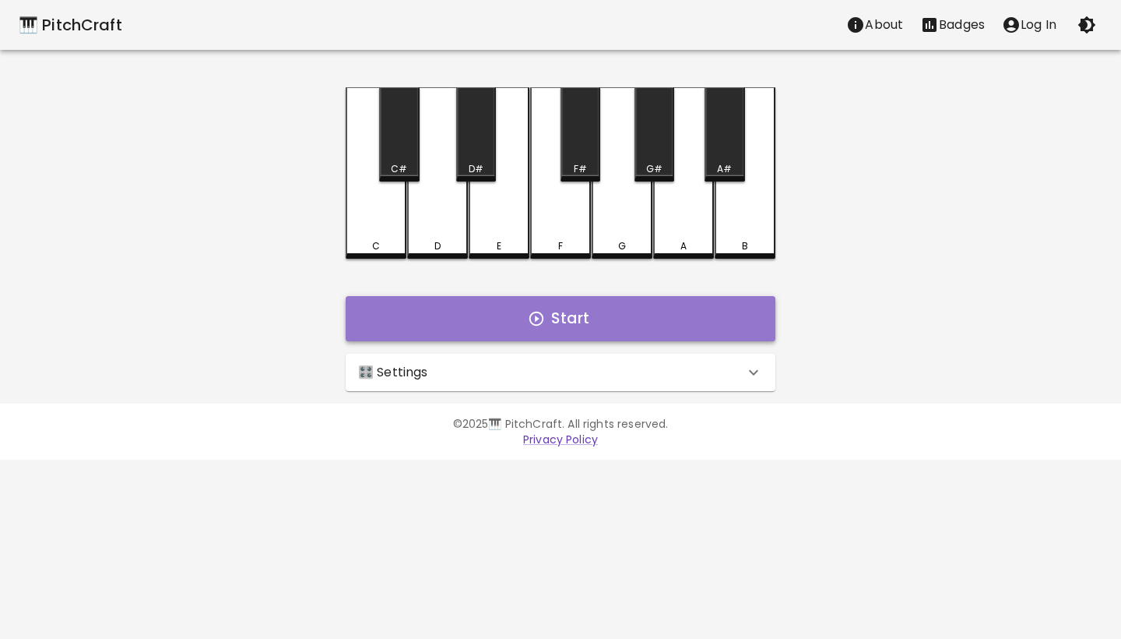
click at [571, 327] on button "Start" at bounding box center [561, 318] width 430 height 45
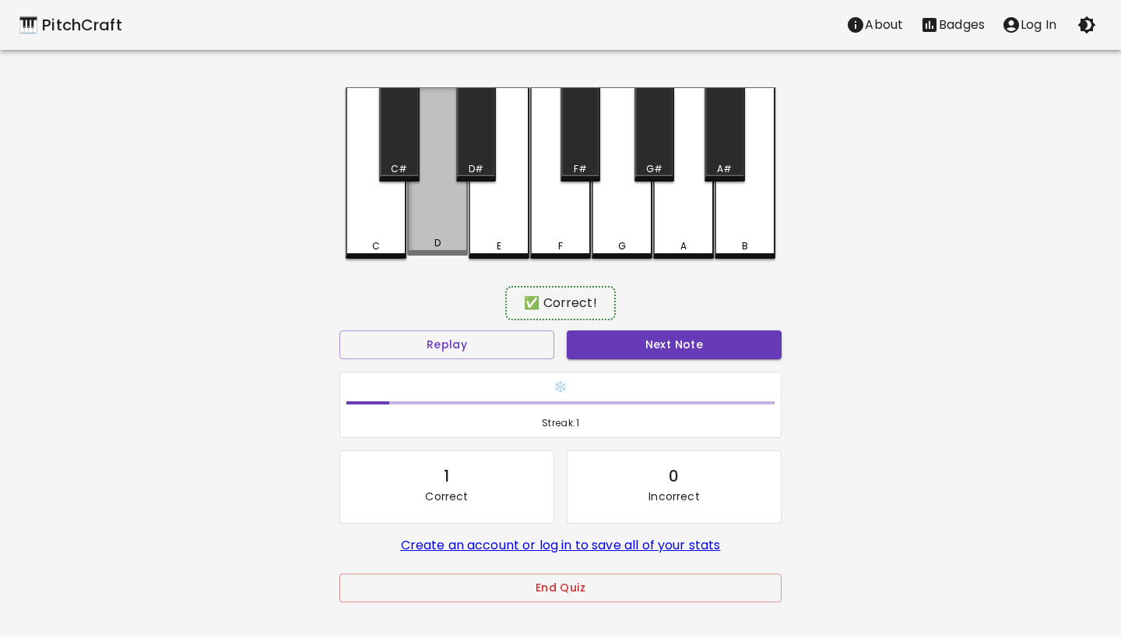
click at [451, 247] on div "D" at bounding box center [438, 243] width 58 height 14
click at [640, 346] on button "Next Note" at bounding box center [674, 344] width 215 height 29
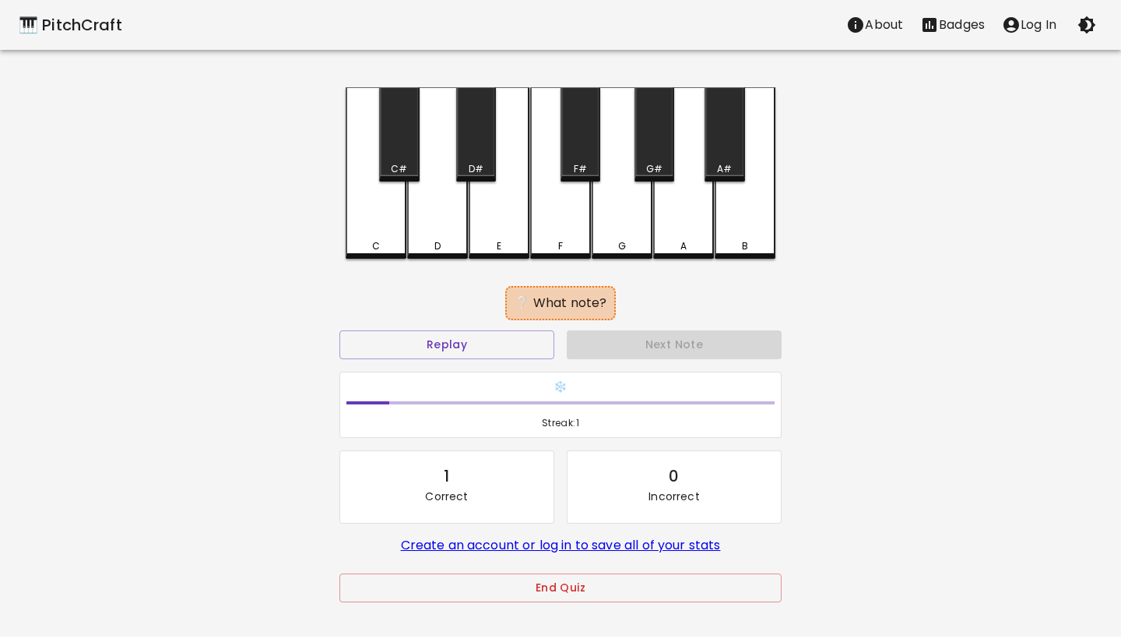
click at [555, 211] on div "F" at bounding box center [560, 172] width 61 height 171
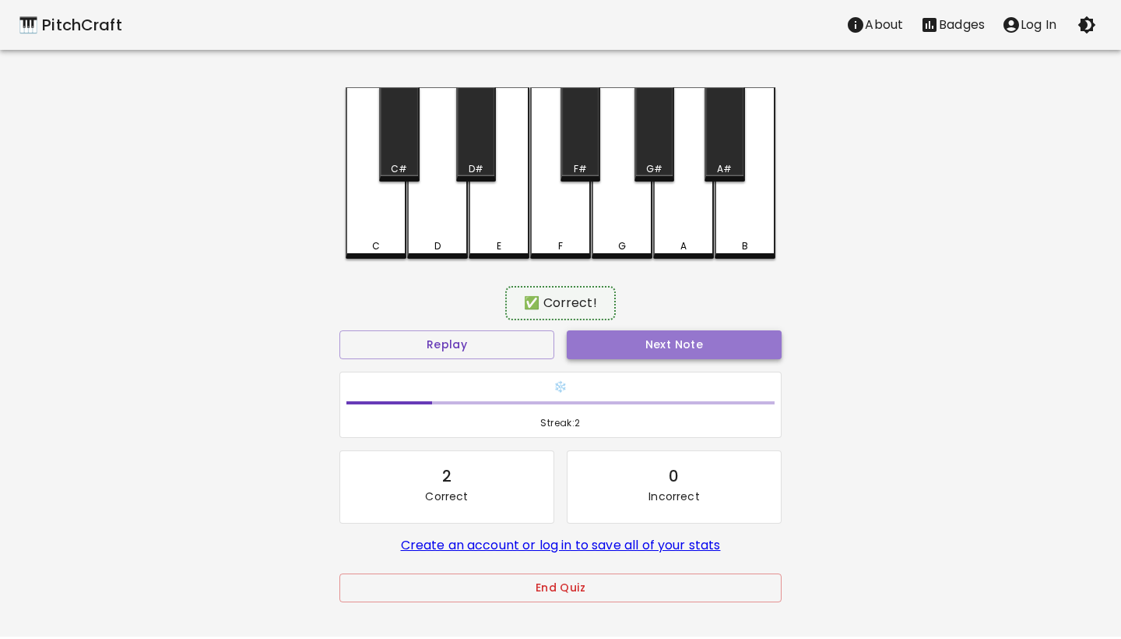
click at [649, 339] on button "Next Note" at bounding box center [674, 344] width 215 height 29
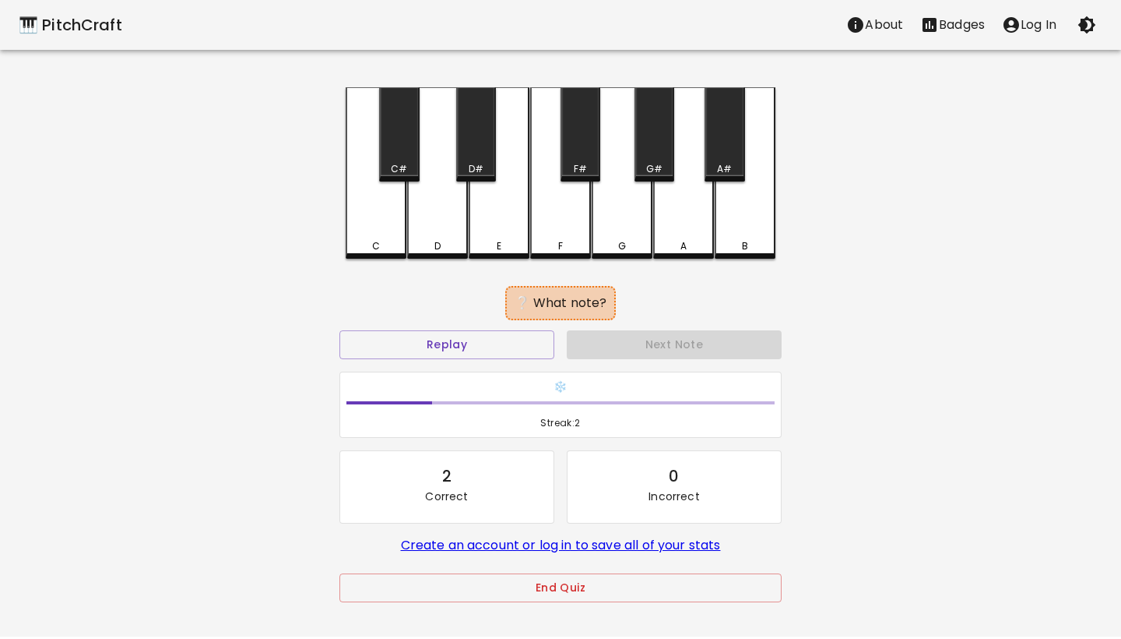
click at [501, 227] on div "E" at bounding box center [499, 172] width 61 height 171
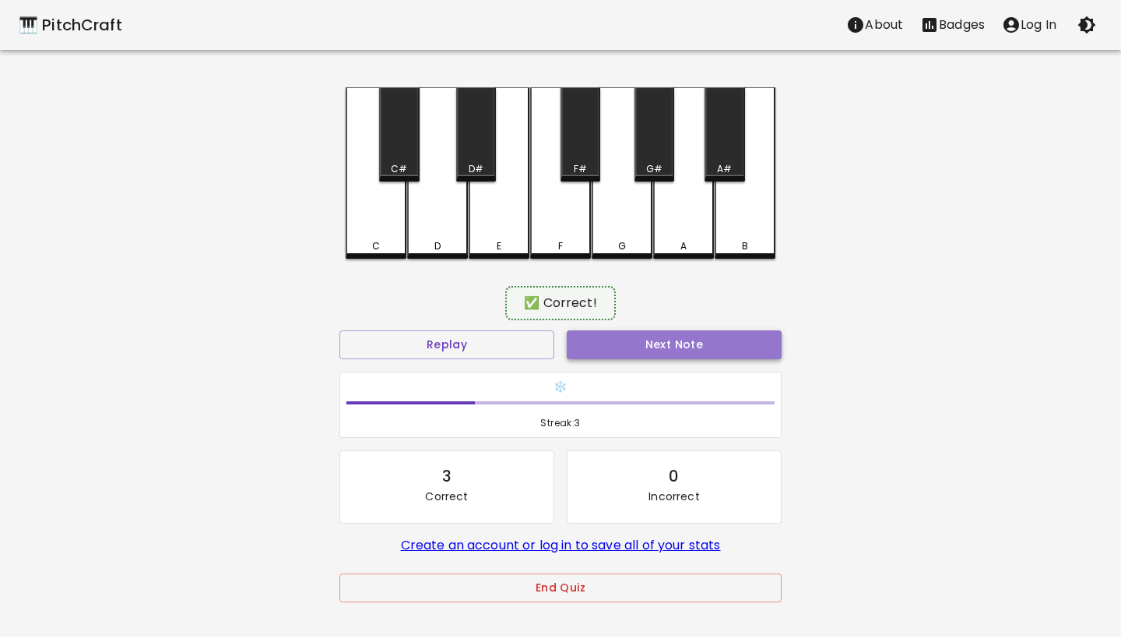
click at [636, 344] on button "Next Note" at bounding box center [674, 344] width 215 height 29
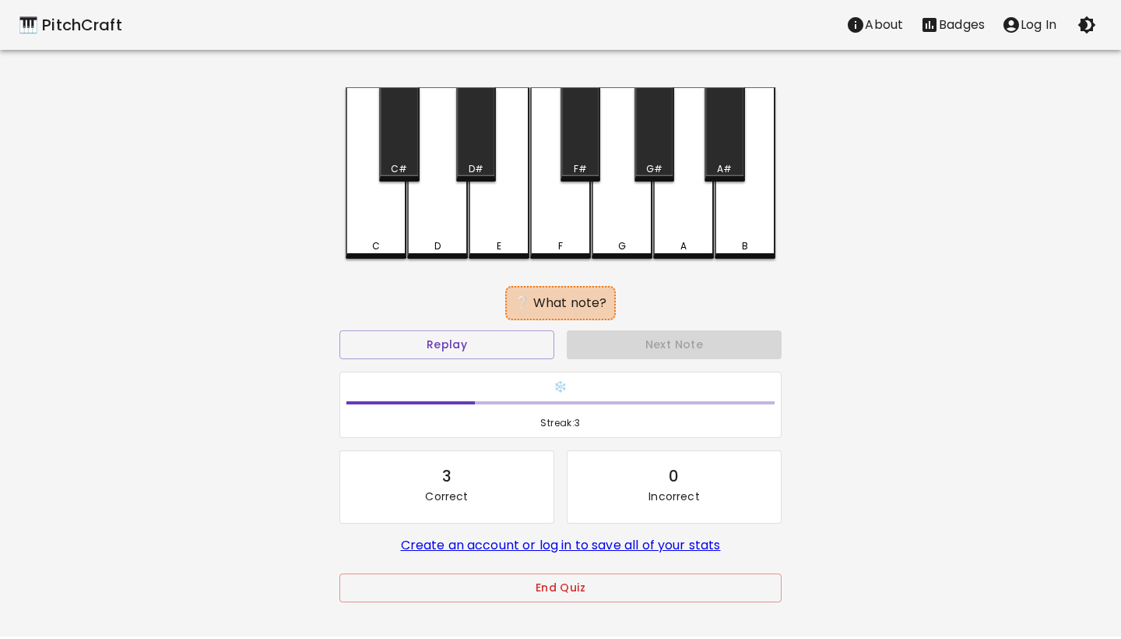
click at [657, 140] on div "G#" at bounding box center [655, 134] width 40 height 94
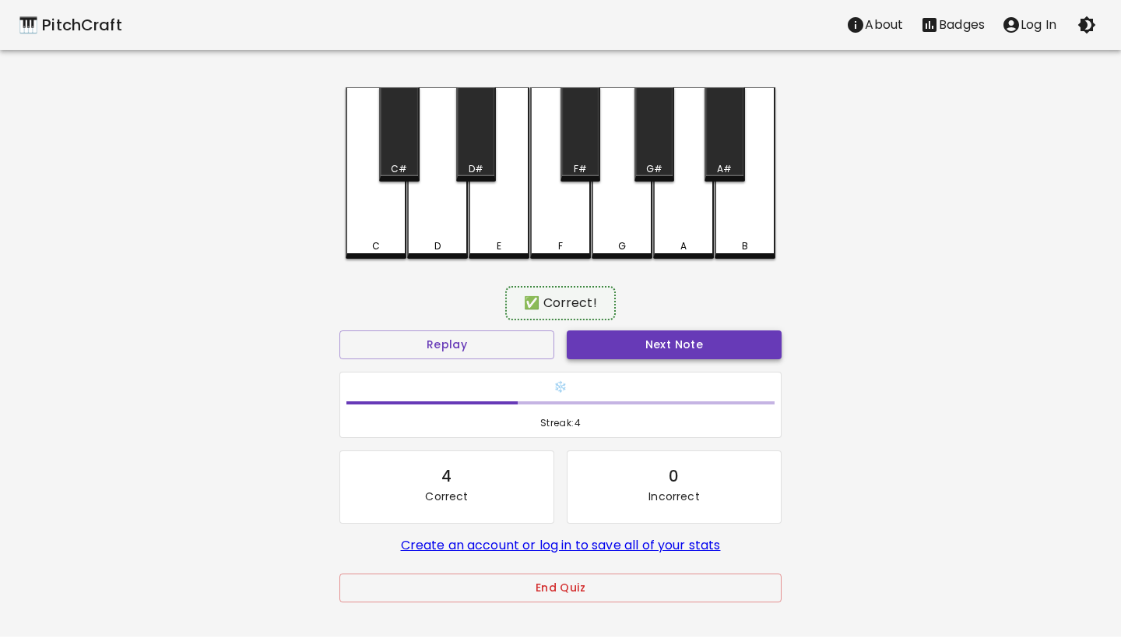
click at [656, 357] on button "Next Note" at bounding box center [674, 344] width 215 height 29
click at [573, 146] on div "F#" at bounding box center [581, 134] width 40 height 94
click at [593, 593] on button "End Quiz" at bounding box center [561, 587] width 442 height 29
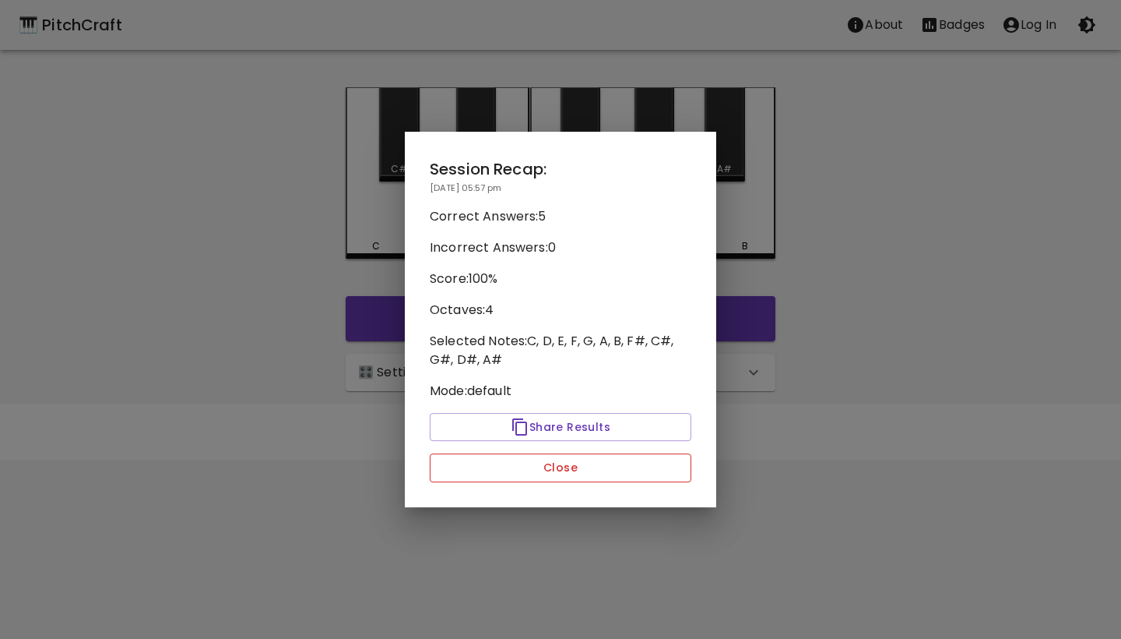
click at [566, 471] on button "Close" at bounding box center [561, 467] width 262 height 29
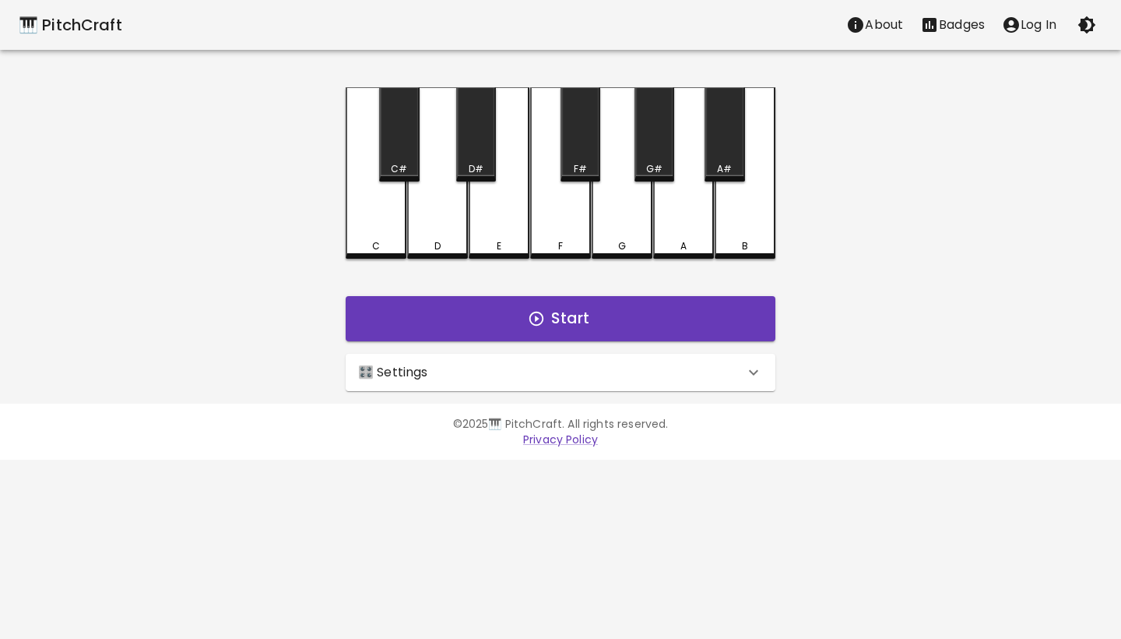
click at [618, 376] on div "🎛️ Settings" at bounding box center [551, 372] width 386 height 19
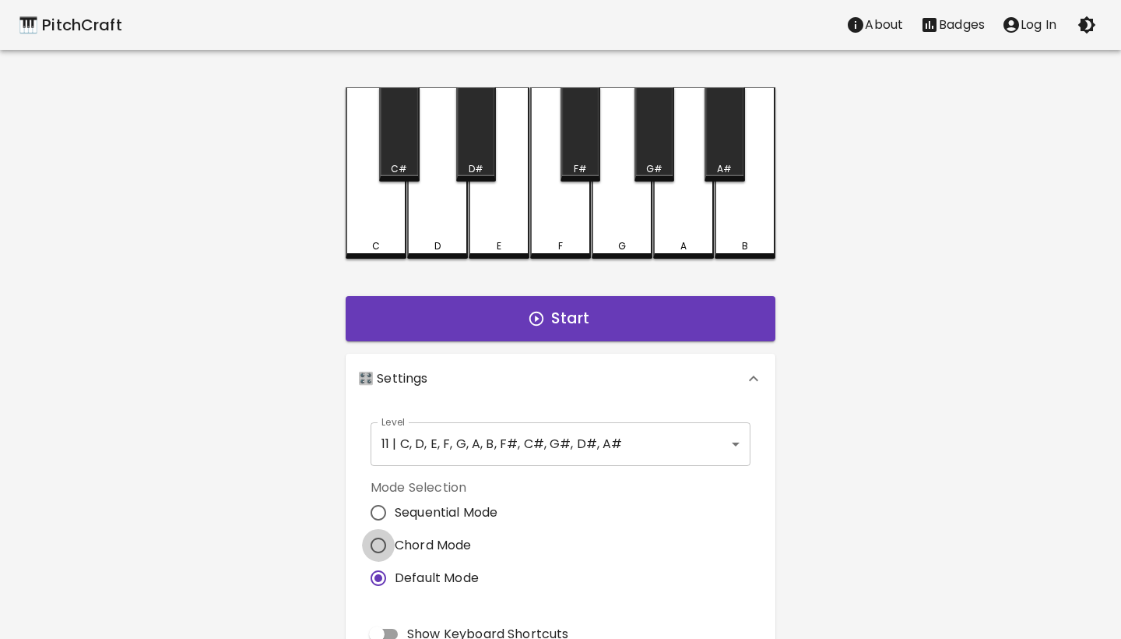
click at [384, 530] on input "Chord Mode" at bounding box center [378, 545] width 33 height 33
radio input "true"
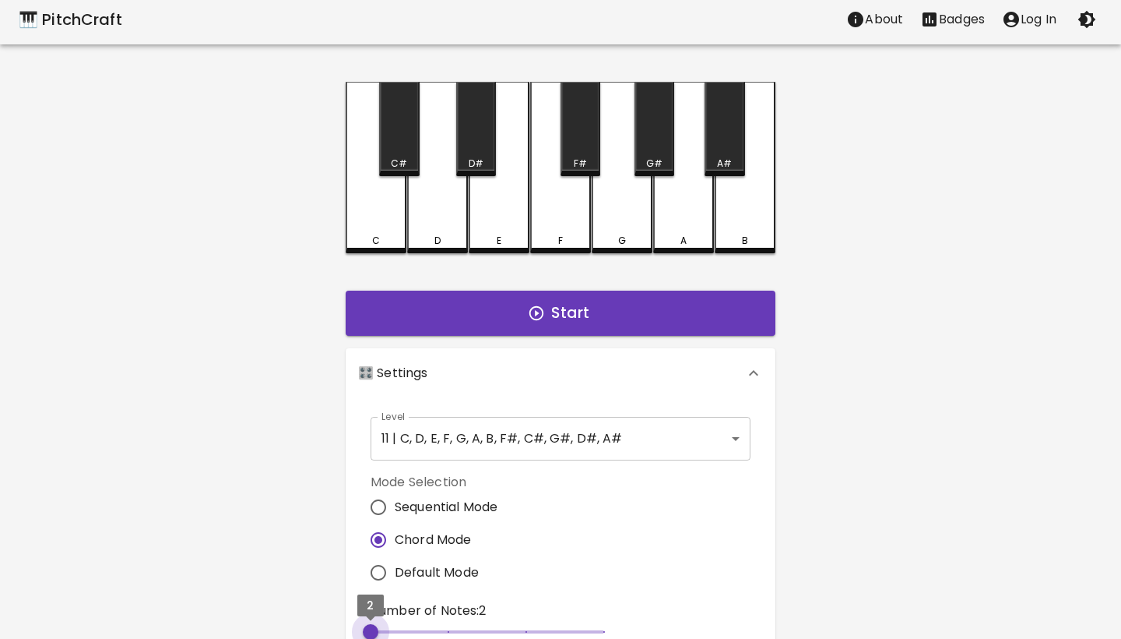
click at [397, 635] on span "2" at bounding box center [488, 631] width 234 height 23
type input "3"
click at [429, 628] on span "3" at bounding box center [488, 631] width 234 height 23
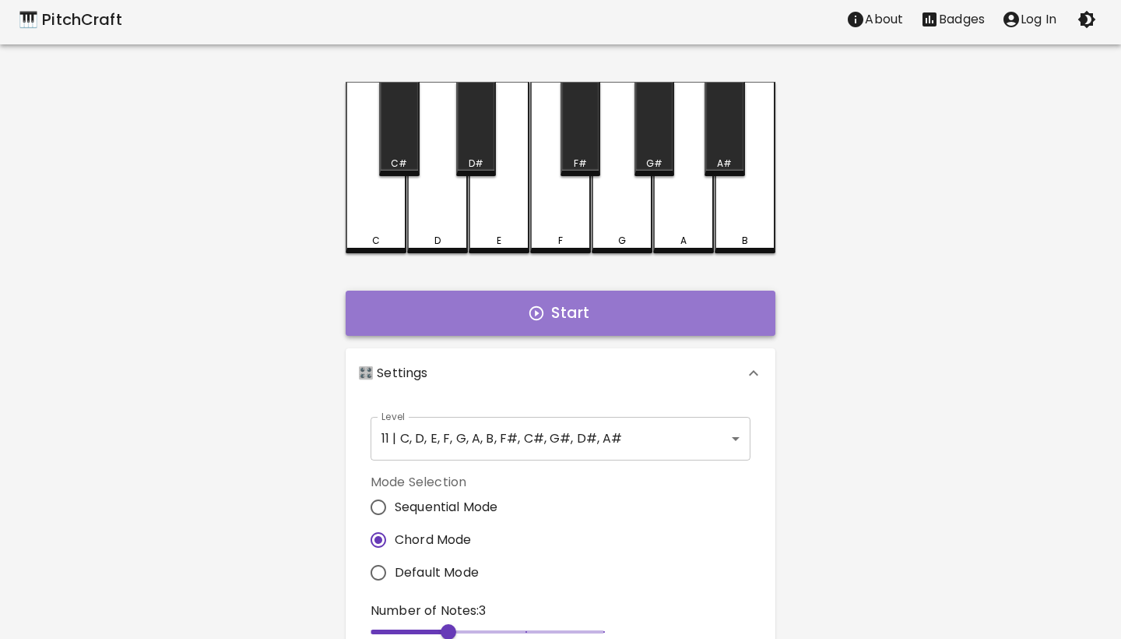
click at [558, 317] on button "Start" at bounding box center [561, 312] width 430 height 45
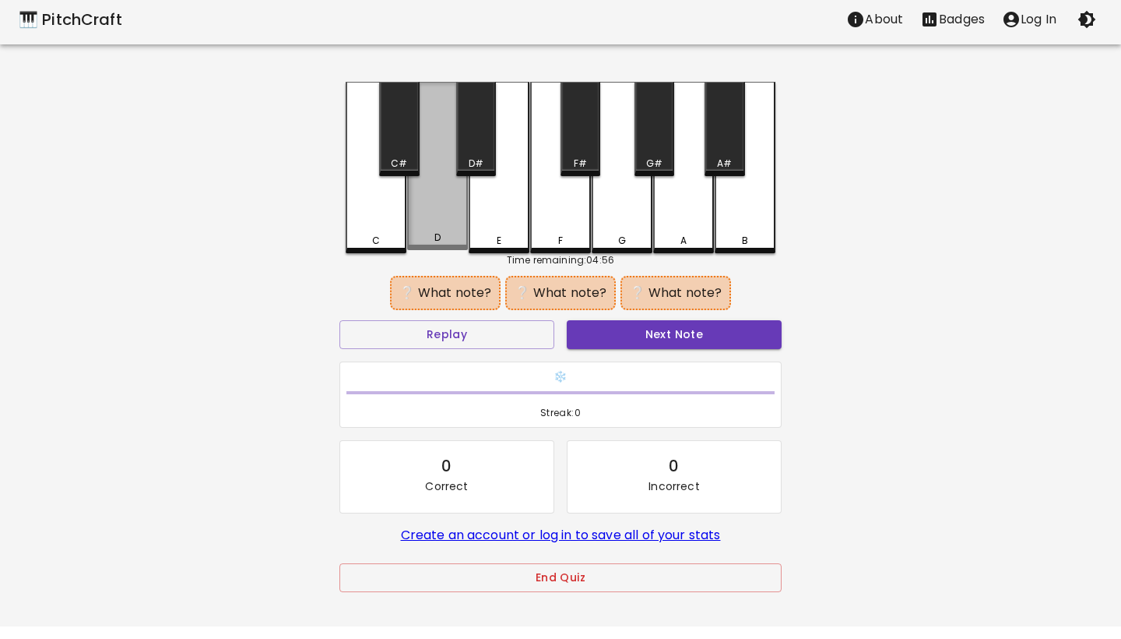
click at [438, 234] on div "D" at bounding box center [438, 238] width 6 height 14
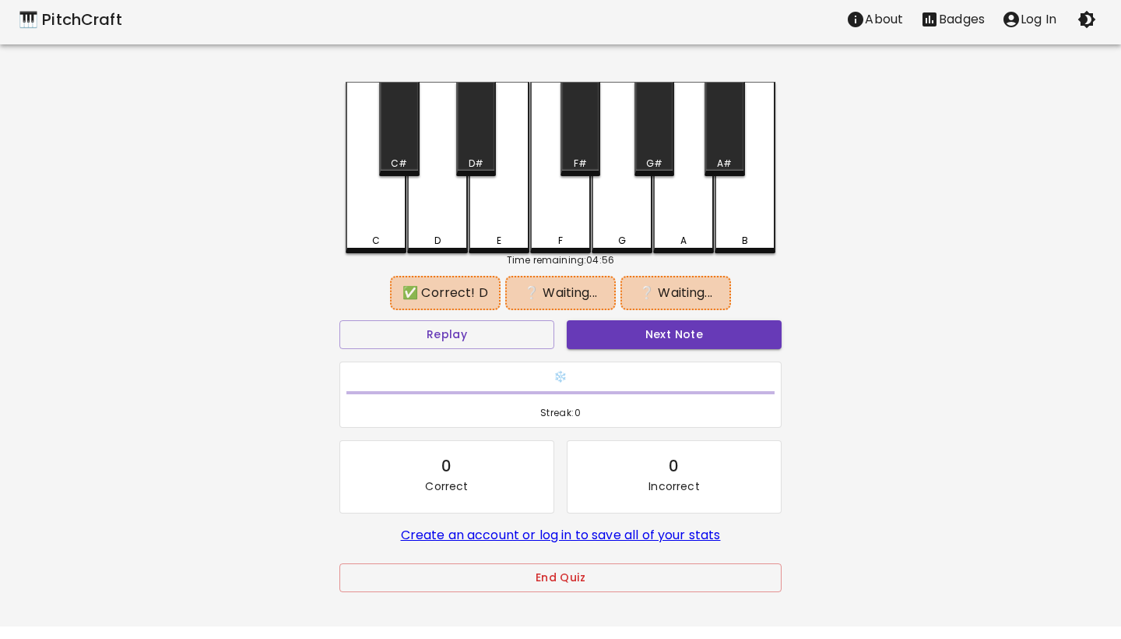
click at [650, 242] on div "G" at bounding box center [622, 241] width 58 height 14
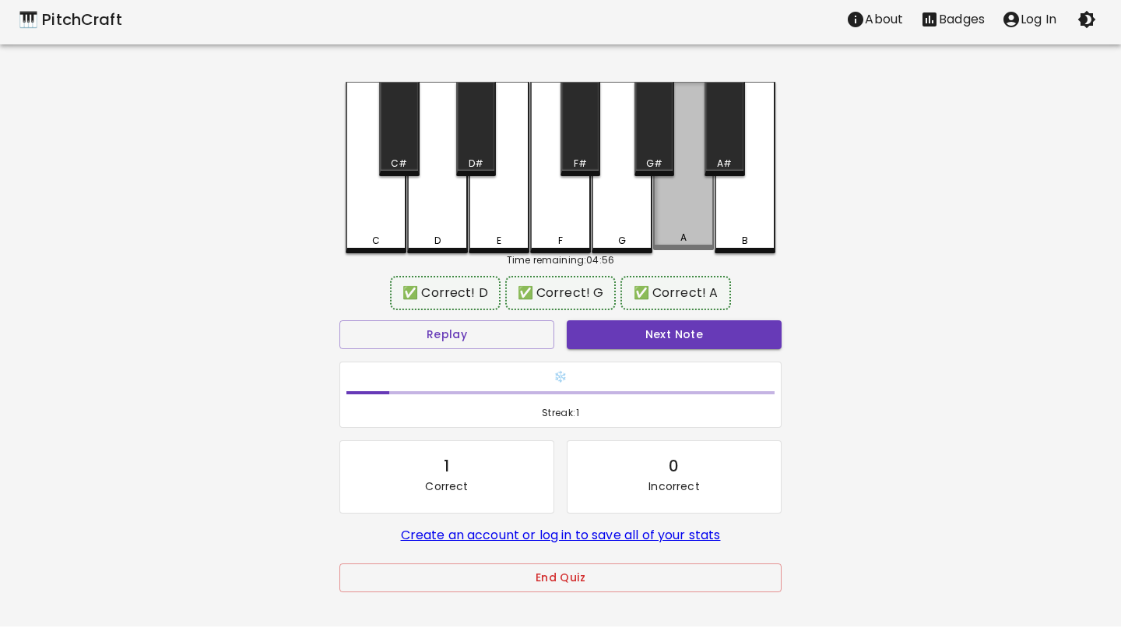
click at [675, 241] on div "A" at bounding box center [684, 238] width 58 height 14
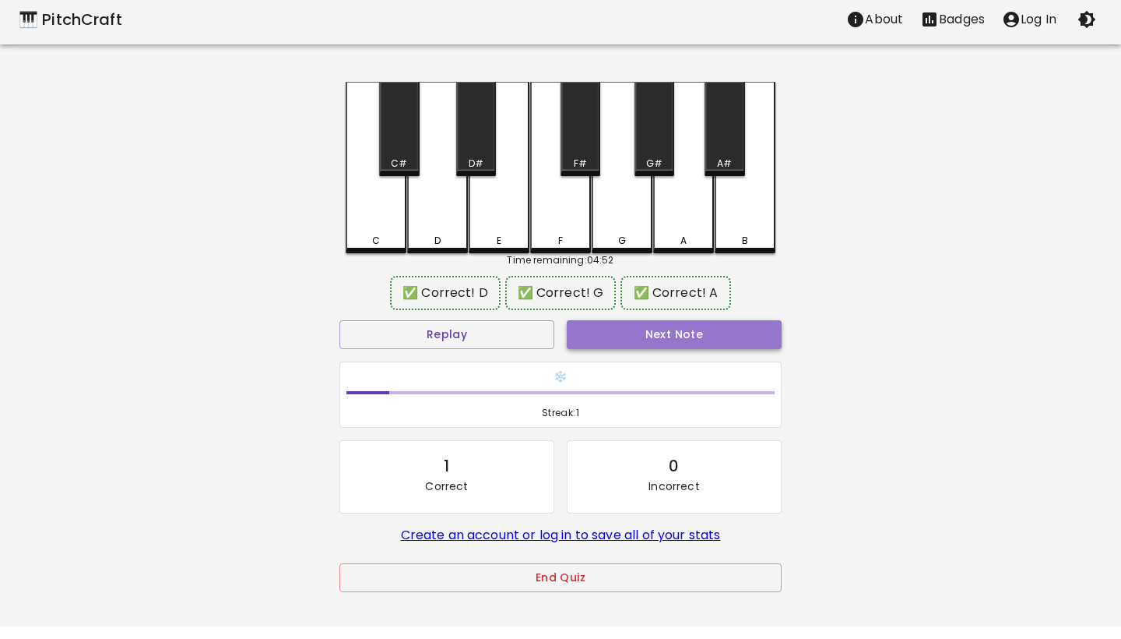
click at [717, 340] on button "Next Note" at bounding box center [674, 334] width 215 height 29
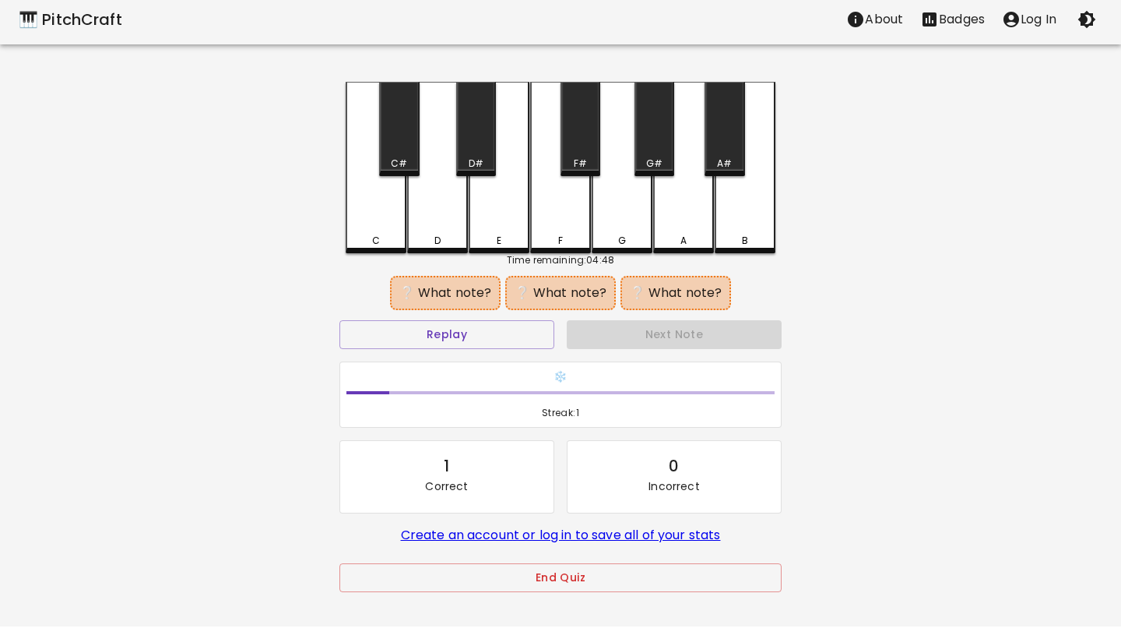
click at [759, 242] on div "B" at bounding box center [745, 241] width 58 height 14
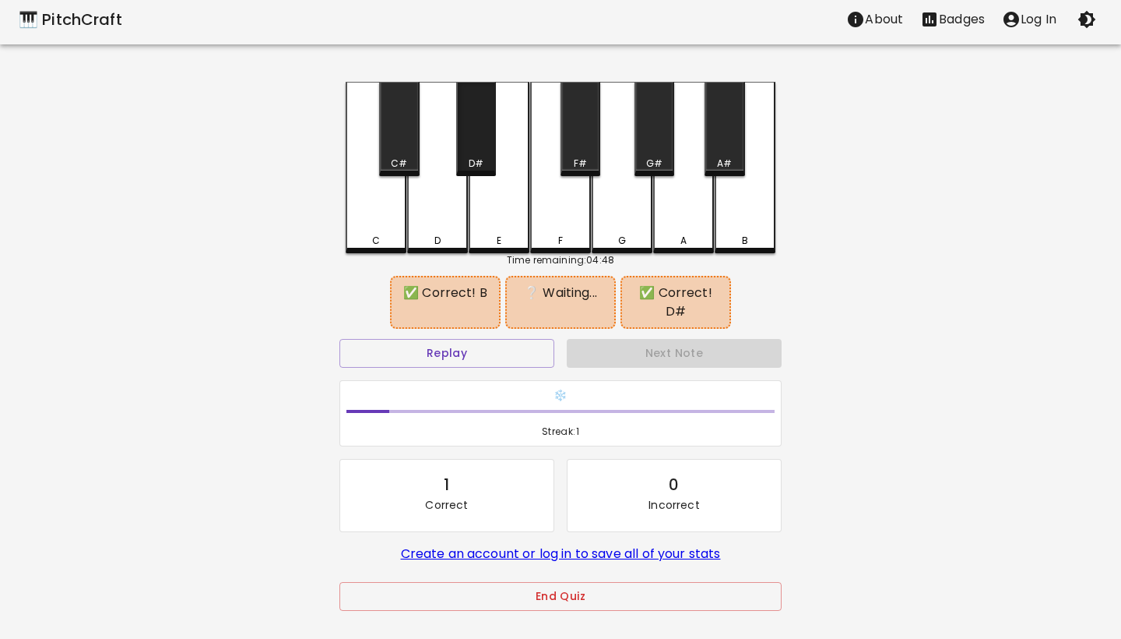
click at [470, 139] on div "D#" at bounding box center [476, 129] width 40 height 94
click at [464, 339] on button "Replay" at bounding box center [447, 353] width 215 height 29
click at [551, 234] on div "F" at bounding box center [561, 241] width 58 height 14
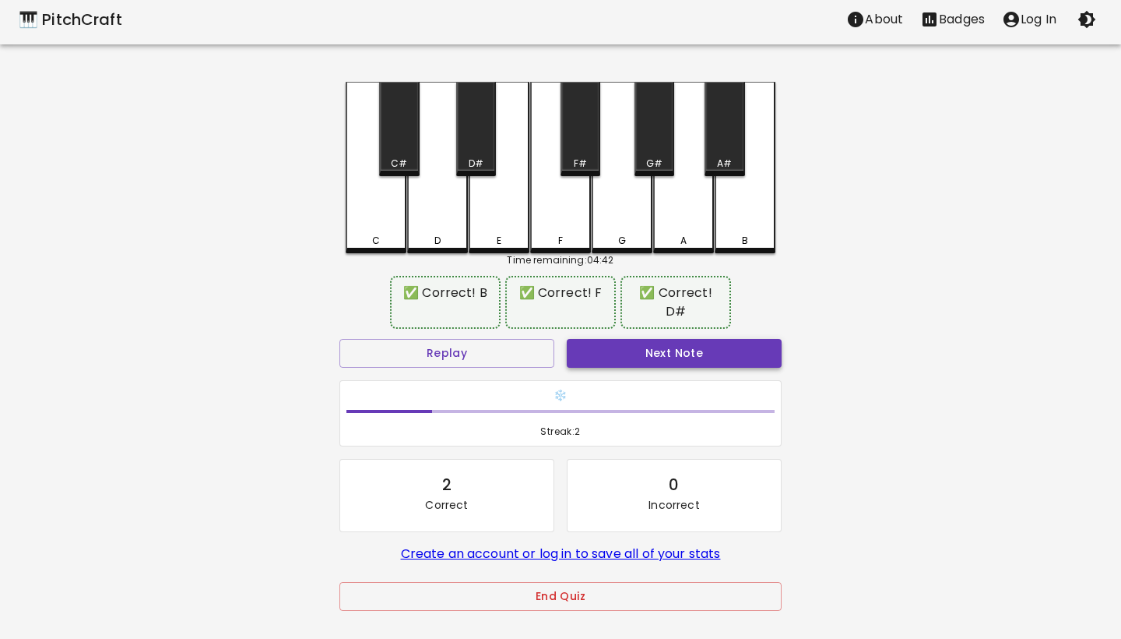
click at [646, 339] on button "Next Note" at bounding box center [674, 353] width 215 height 29
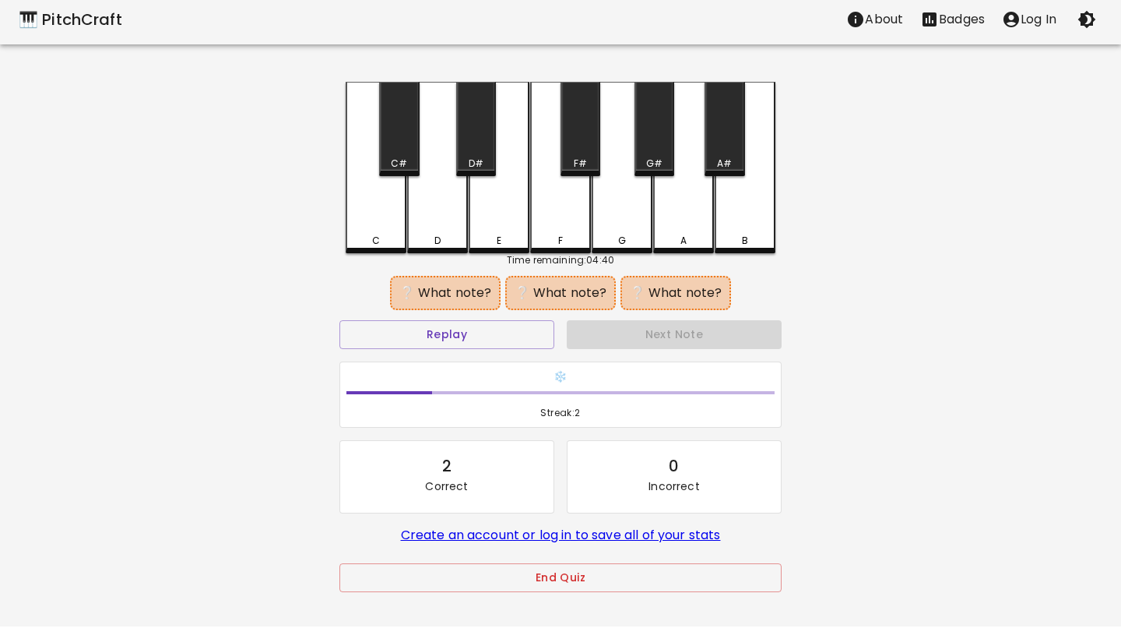
click at [379, 234] on div "C" at bounding box center [376, 241] width 8 height 14
click at [621, 229] on div "G" at bounding box center [622, 167] width 61 height 171
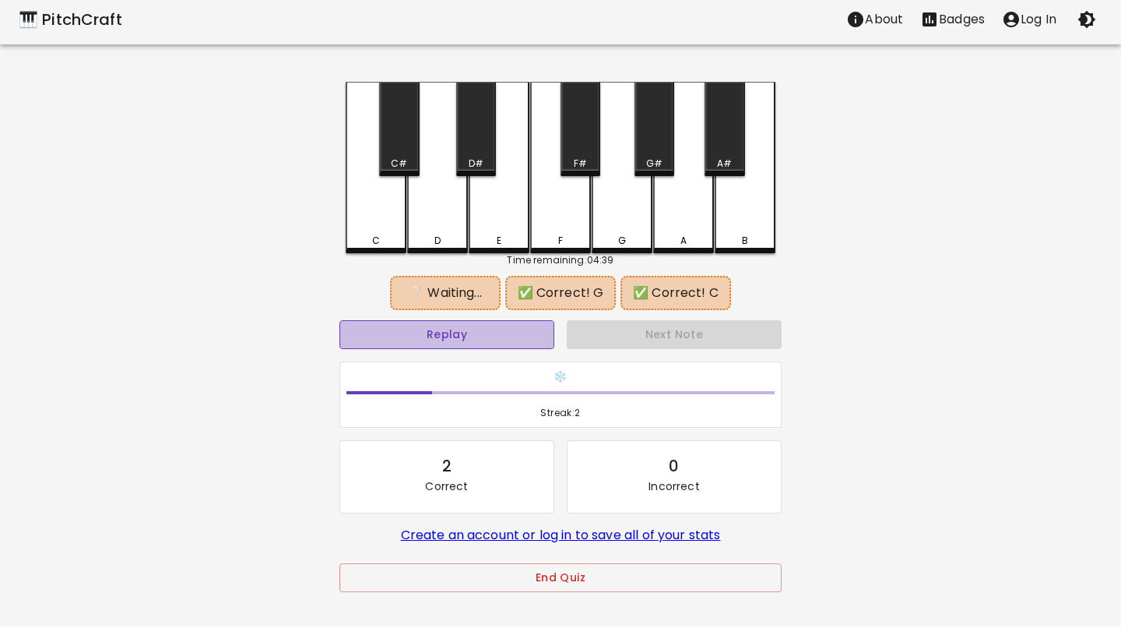
click at [492, 336] on button "Replay" at bounding box center [447, 334] width 215 height 29
click at [498, 337] on button "Replay" at bounding box center [447, 334] width 215 height 29
click at [655, 157] on div "G#" at bounding box center [654, 164] width 16 height 14
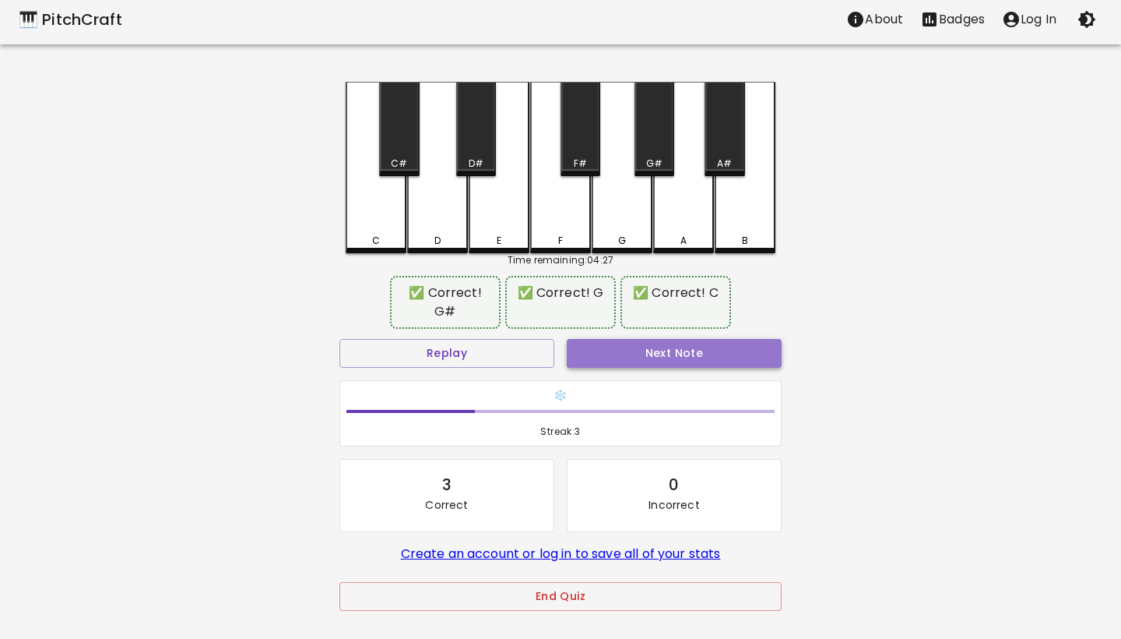
click at [675, 354] on button "Next Note" at bounding box center [674, 353] width 215 height 29
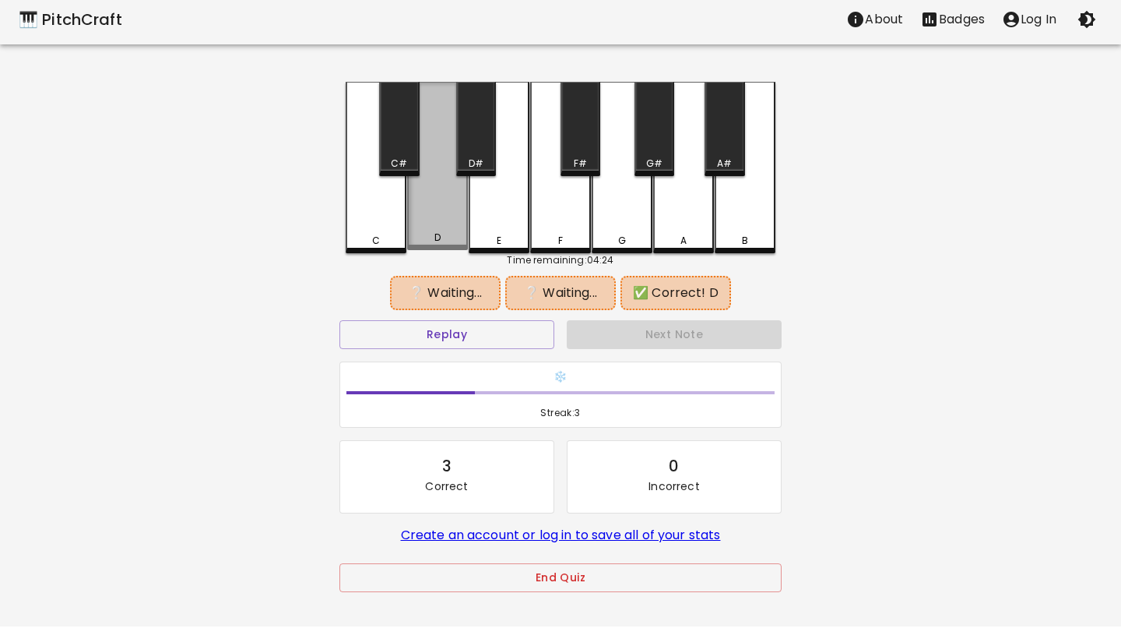
click at [443, 240] on div "D" at bounding box center [438, 238] width 58 height 14
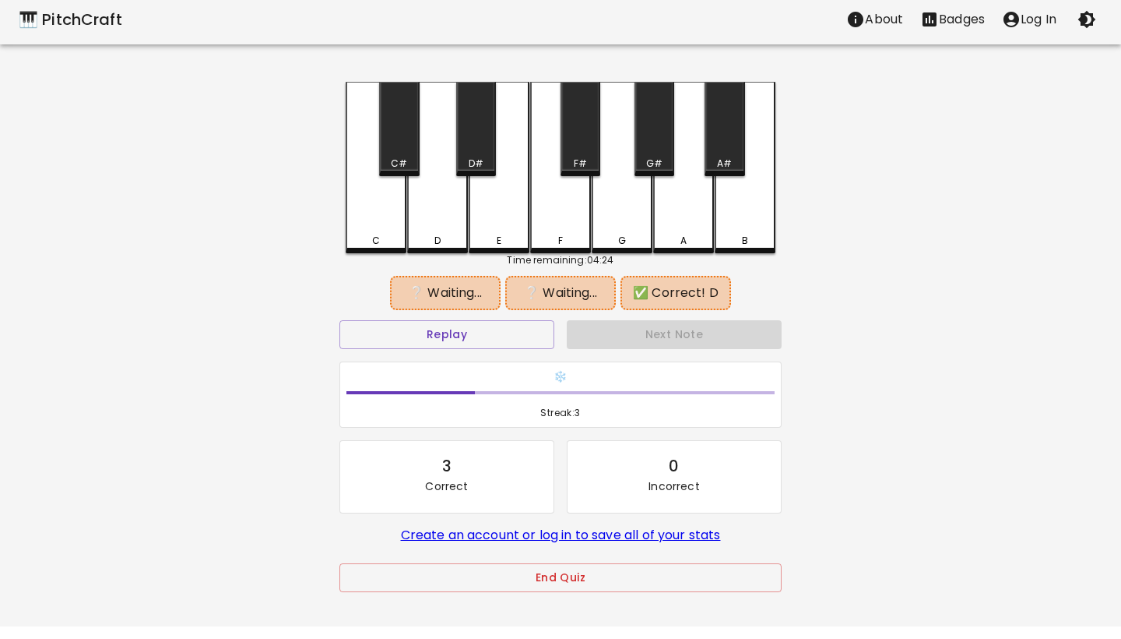
click at [547, 237] on div "F" at bounding box center [561, 241] width 58 height 14
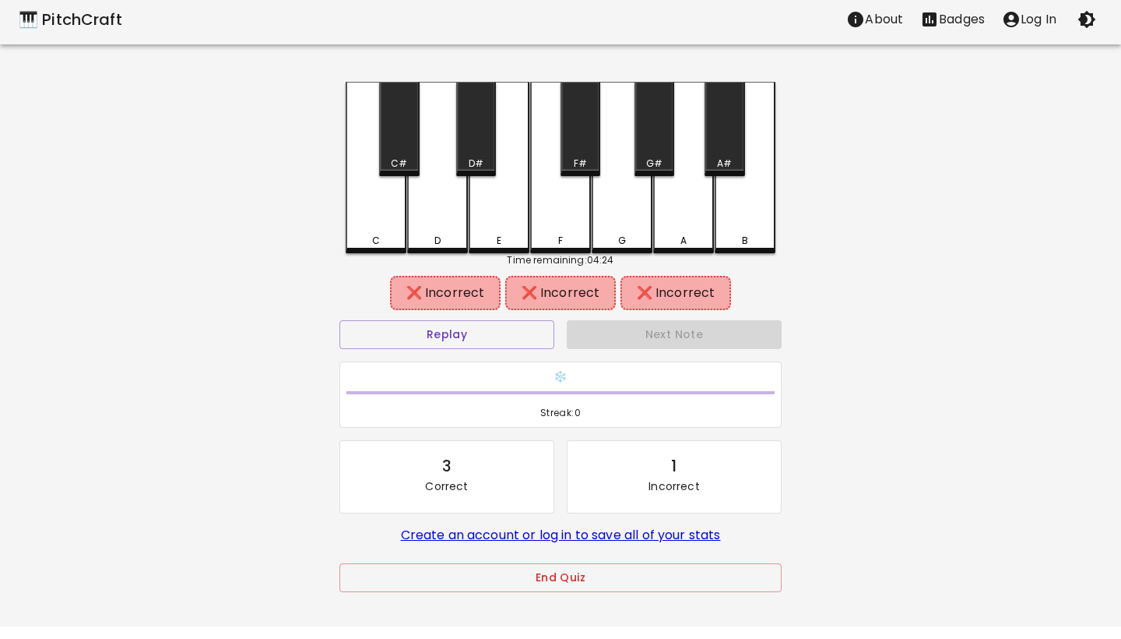
click at [431, 232] on div "D" at bounding box center [437, 167] width 61 height 171
click at [580, 144] on div "F#" at bounding box center [581, 129] width 40 height 94
click at [616, 200] on div "G" at bounding box center [622, 167] width 61 height 171
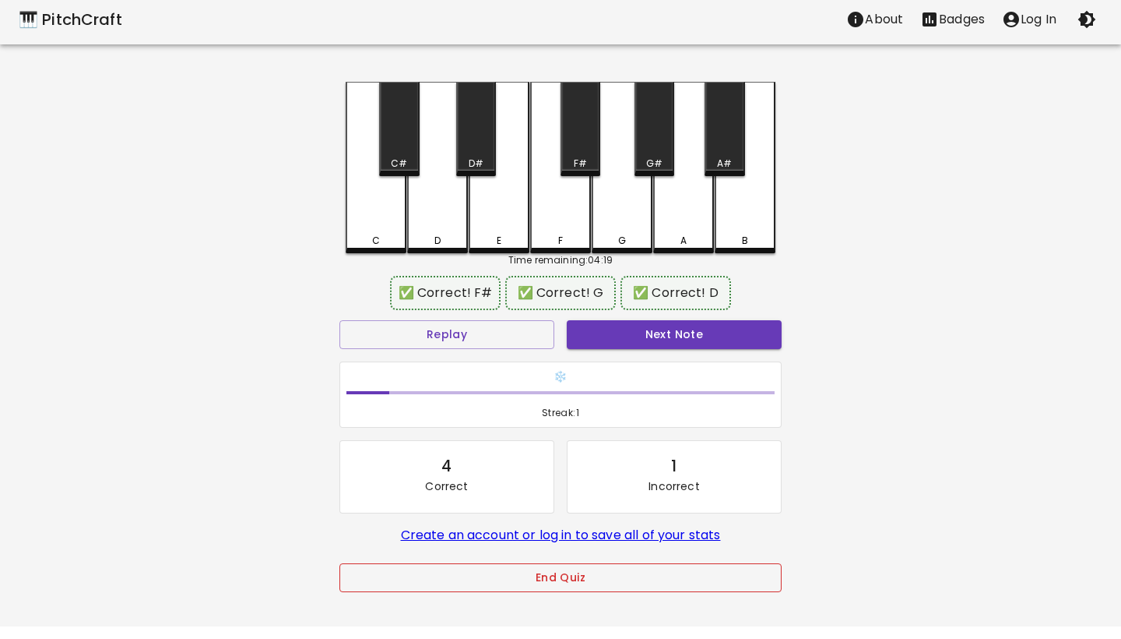
click at [537, 584] on button "End Quiz" at bounding box center [561, 577] width 442 height 29
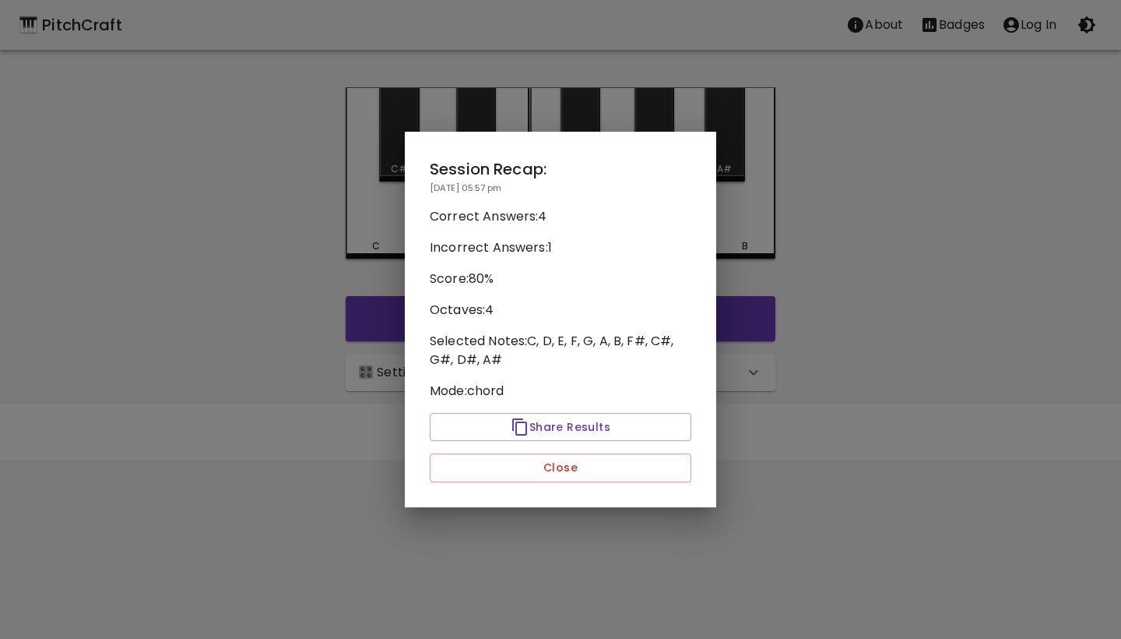
scroll to position [0, 0]
click at [580, 460] on button "Close" at bounding box center [561, 467] width 262 height 29
